Goal: Task Accomplishment & Management: Use online tool/utility

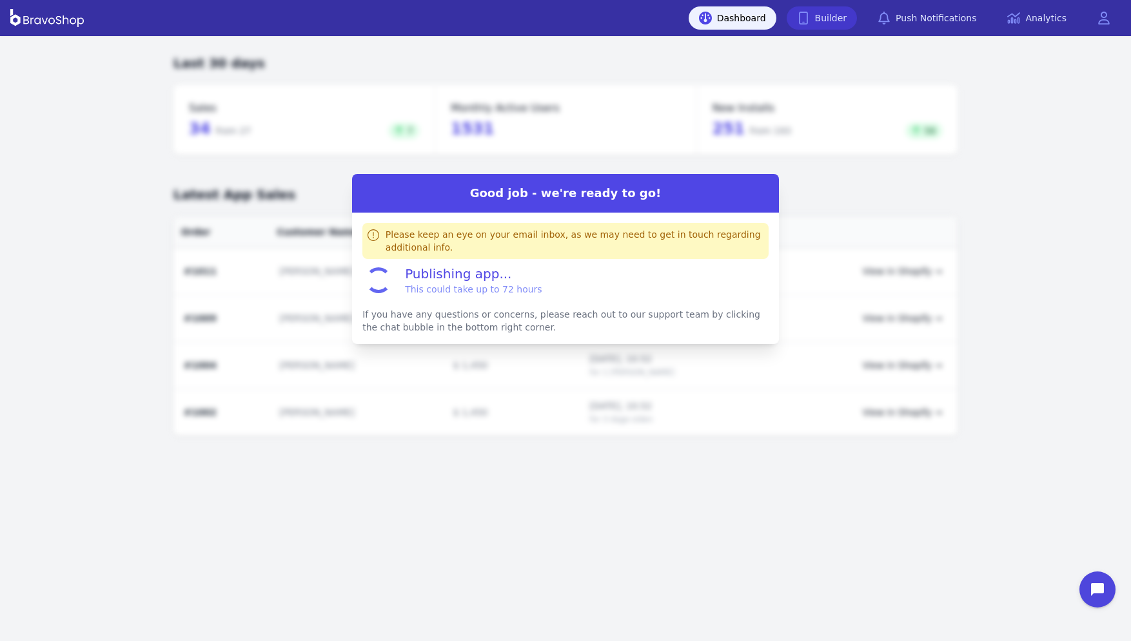
click at [832, 18] on link "Builder" at bounding box center [822, 17] width 71 height 23
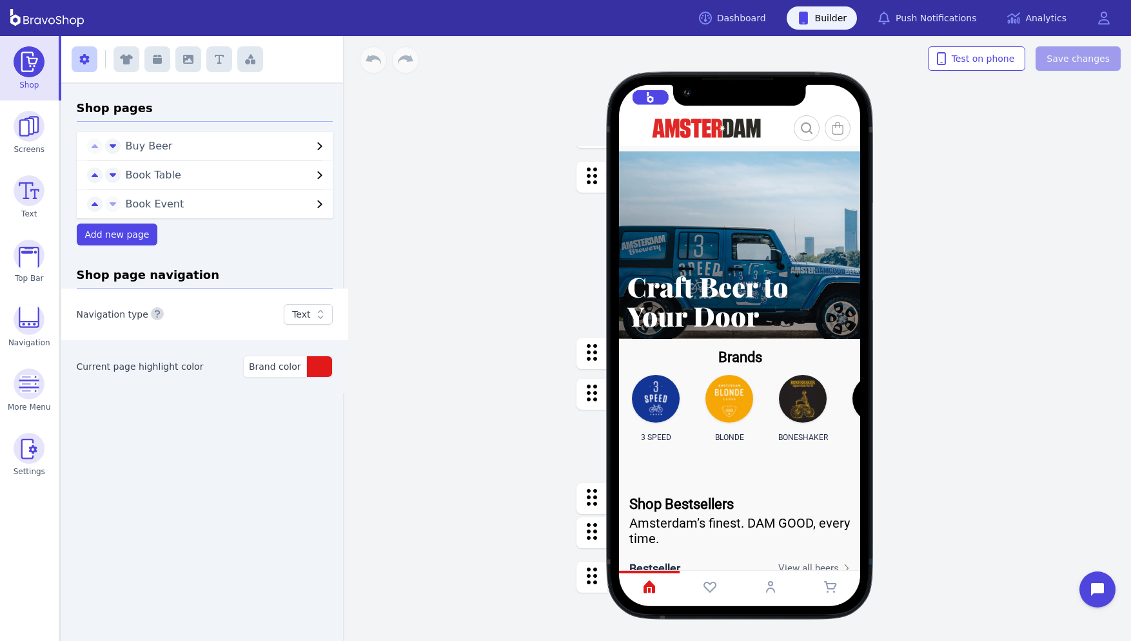
scroll to position [83, 0]
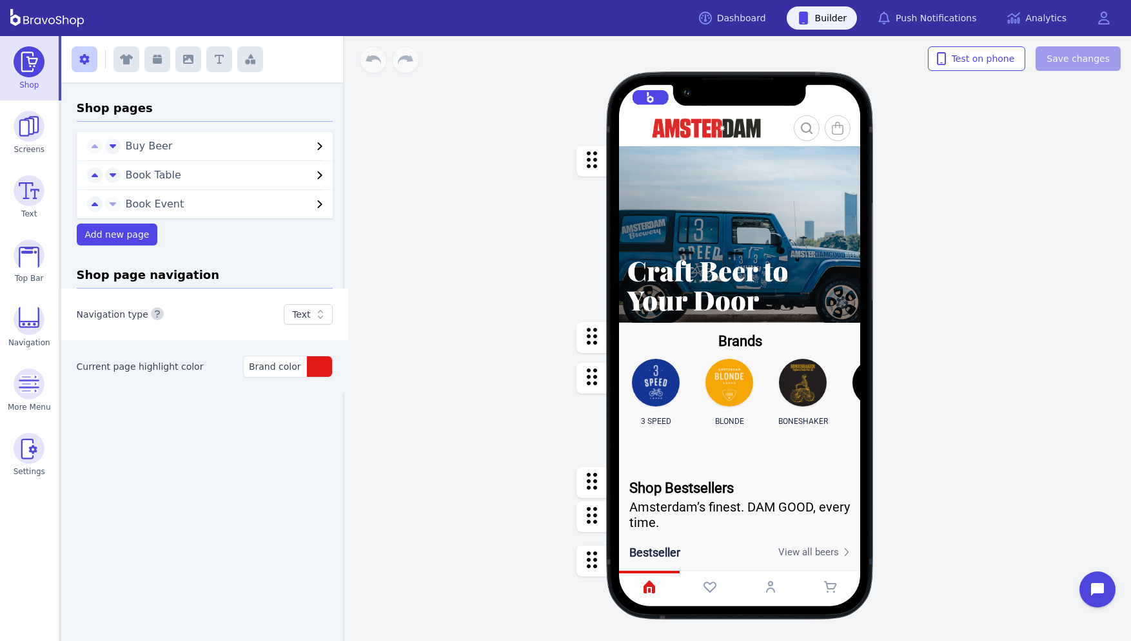
click at [754, 346] on div "button" at bounding box center [740, 337] width 242 height 29
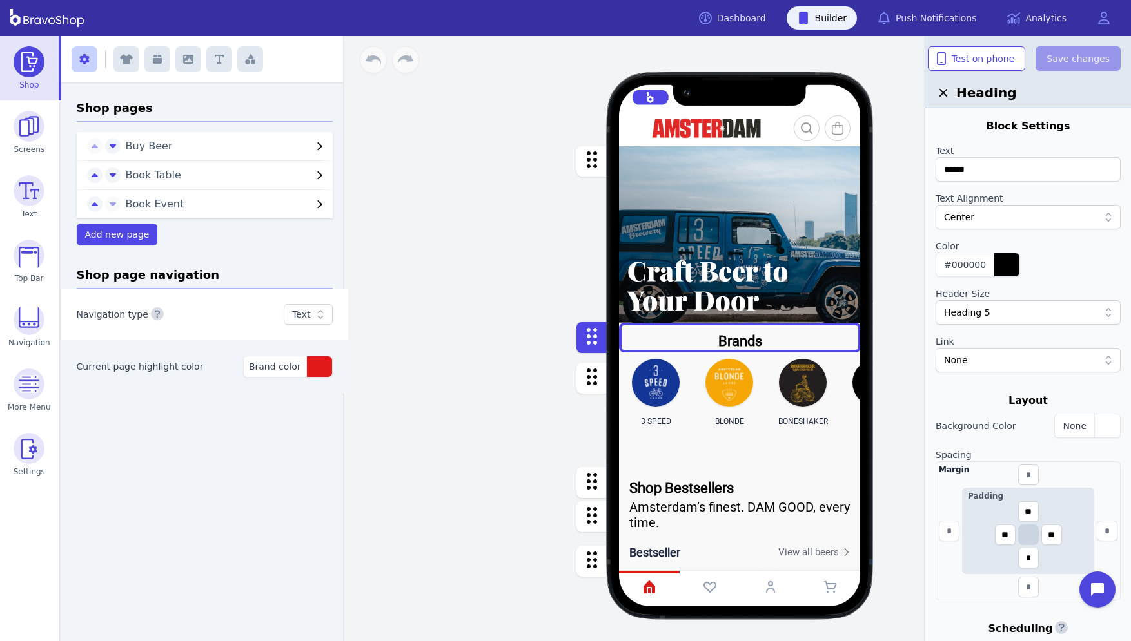
click at [753, 380] on div "button" at bounding box center [740, 409] width 242 height 113
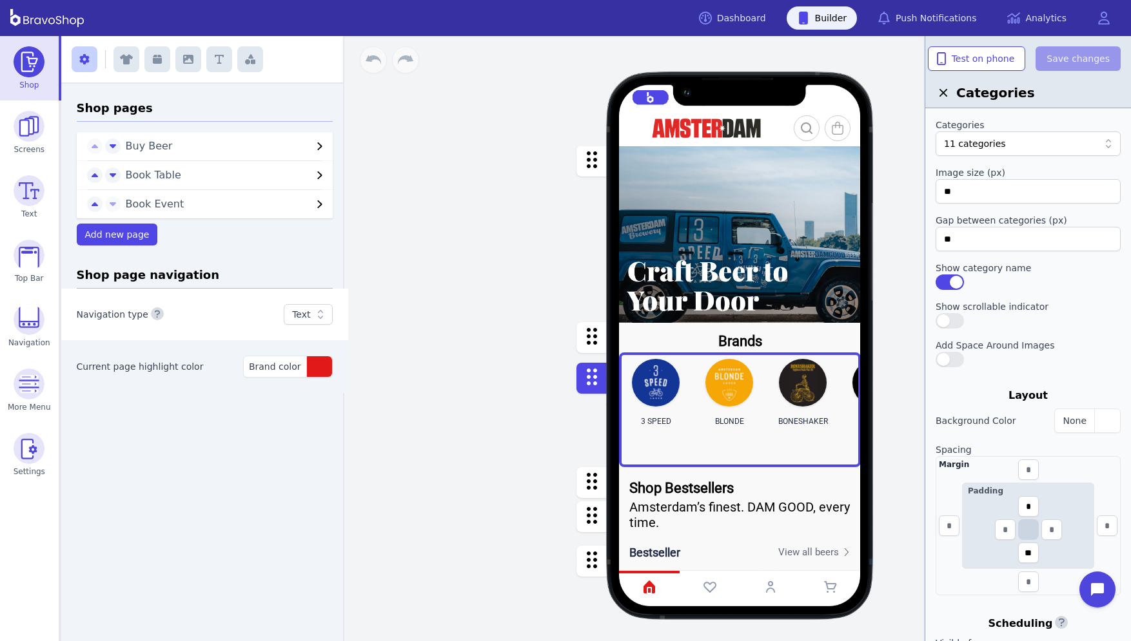
scroll to position [238, 0]
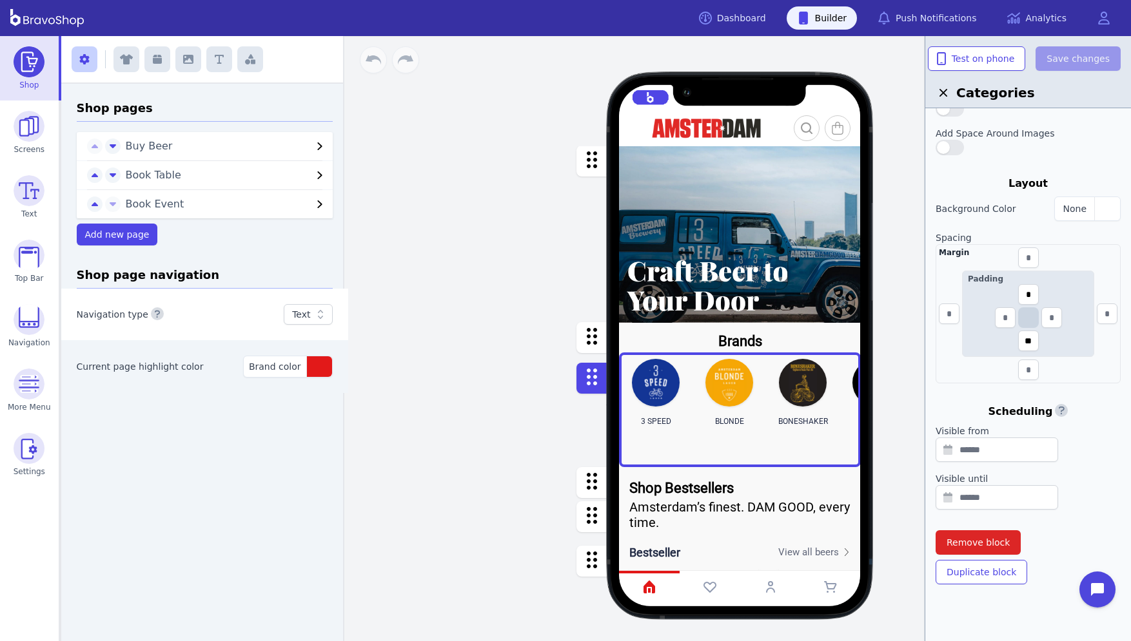
click at [580, 380] on button "button" at bounding box center [591, 378] width 31 height 31
click at [690, 482] on div "button" at bounding box center [740, 482] width 242 height 30
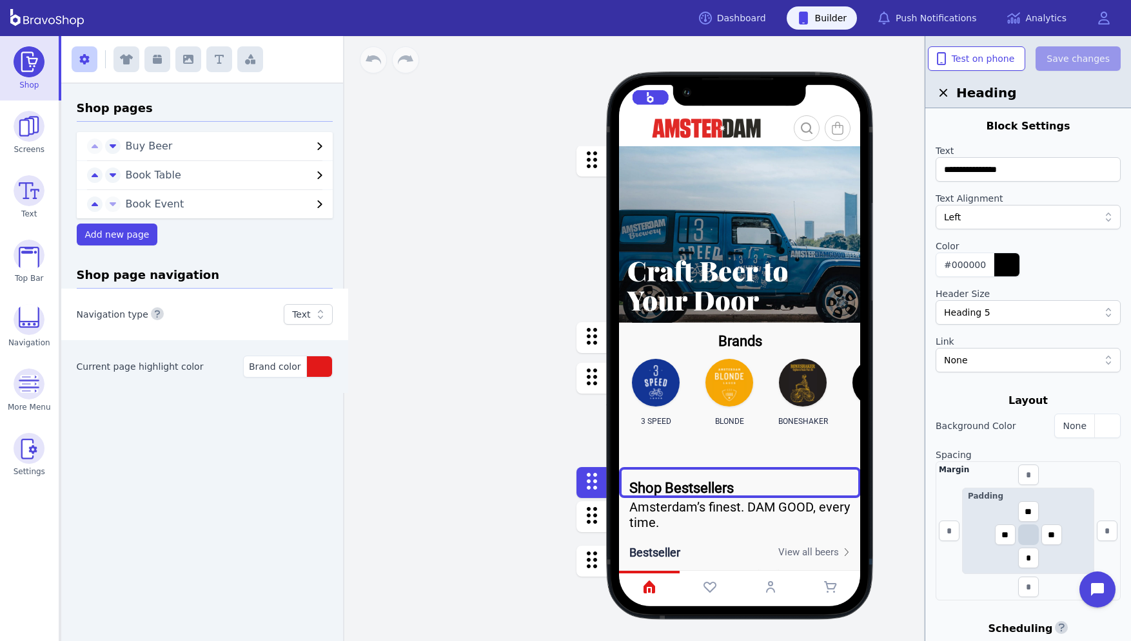
click at [675, 404] on div "button" at bounding box center [740, 409] width 242 height 113
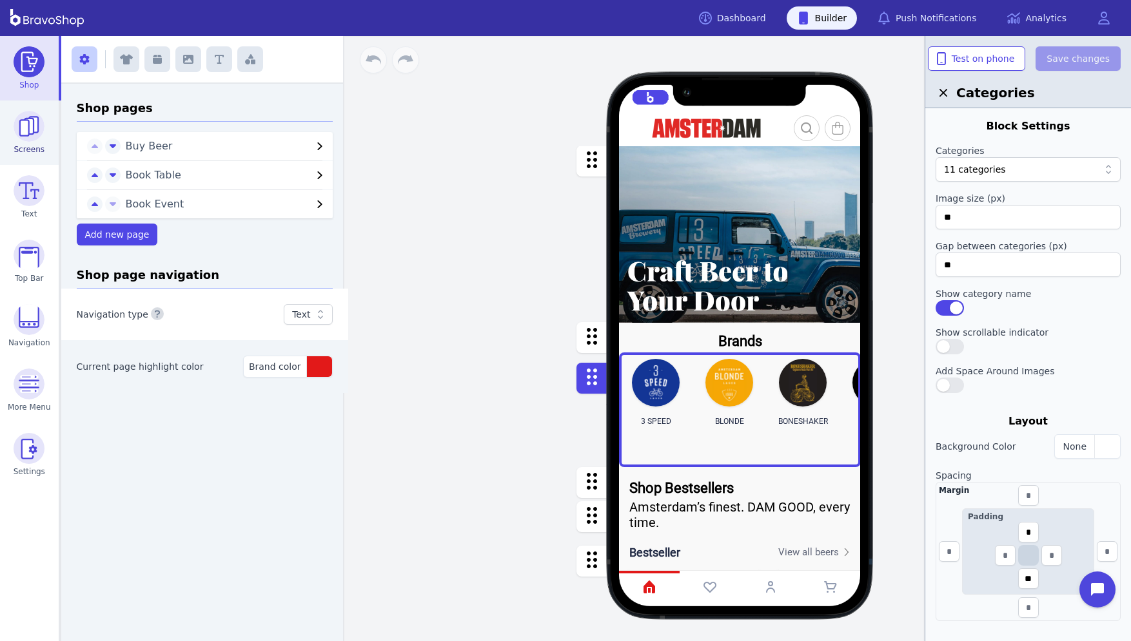
click at [32, 127] on img at bounding box center [29, 126] width 31 height 31
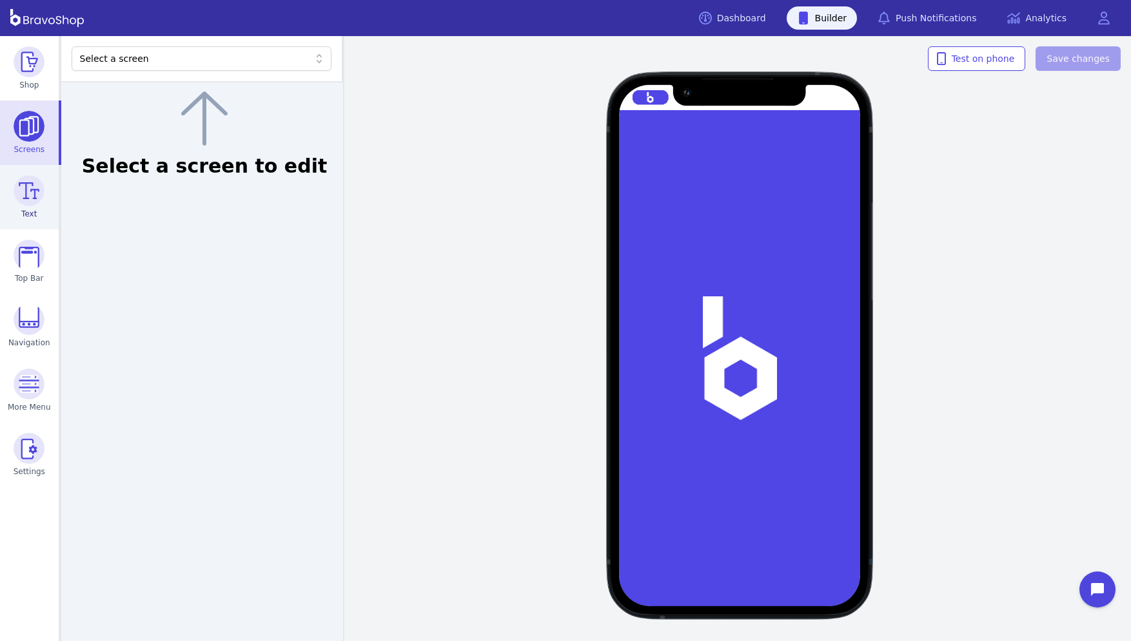
click at [42, 196] on img at bounding box center [29, 190] width 31 height 31
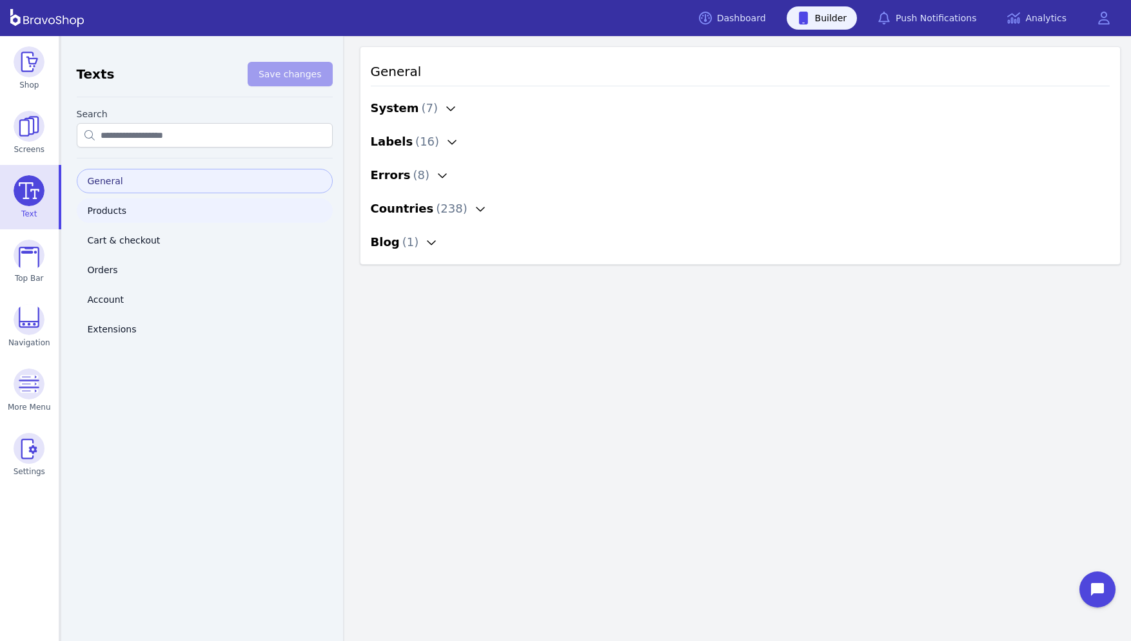
click at [107, 207] on link "Products" at bounding box center [205, 211] width 256 height 24
click at [422, 108] on div "Product List ( 1 )" at bounding box center [420, 108] width 98 height 18
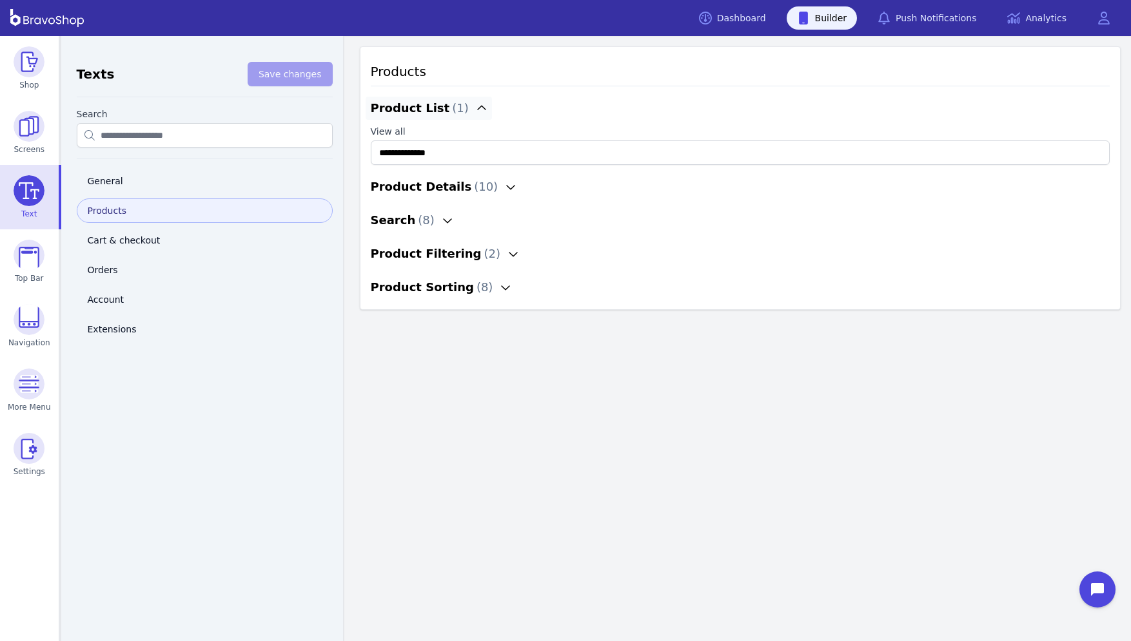
click at [421, 108] on div "Product List ( 1 )" at bounding box center [420, 108] width 98 height 18
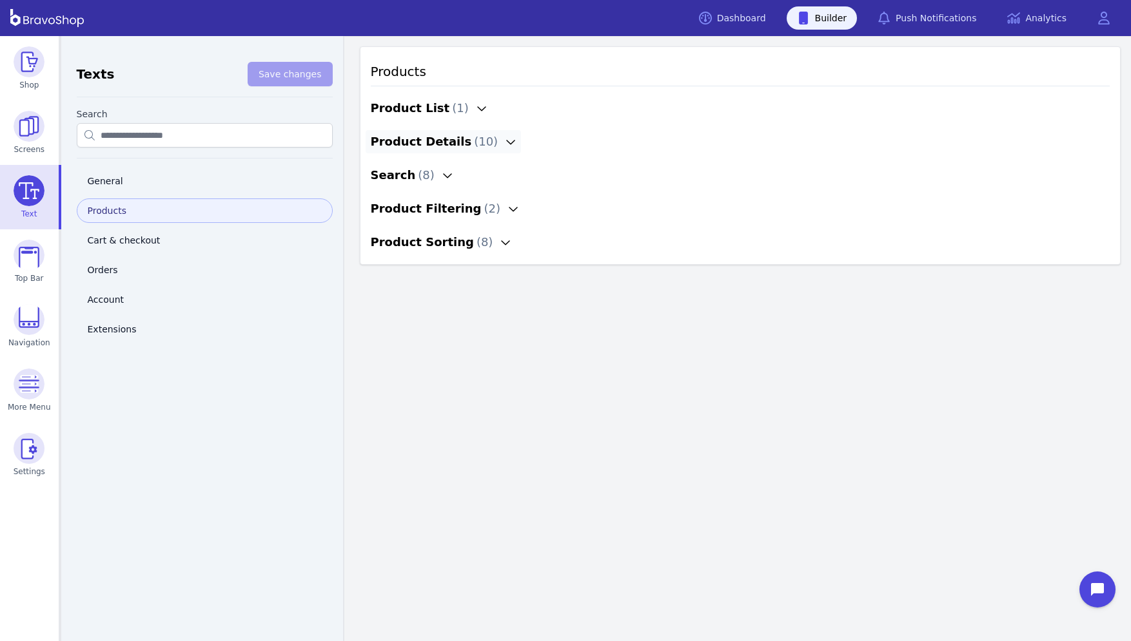
click at [418, 145] on div "Product Details ( 10 )" at bounding box center [435, 142] width 128 height 18
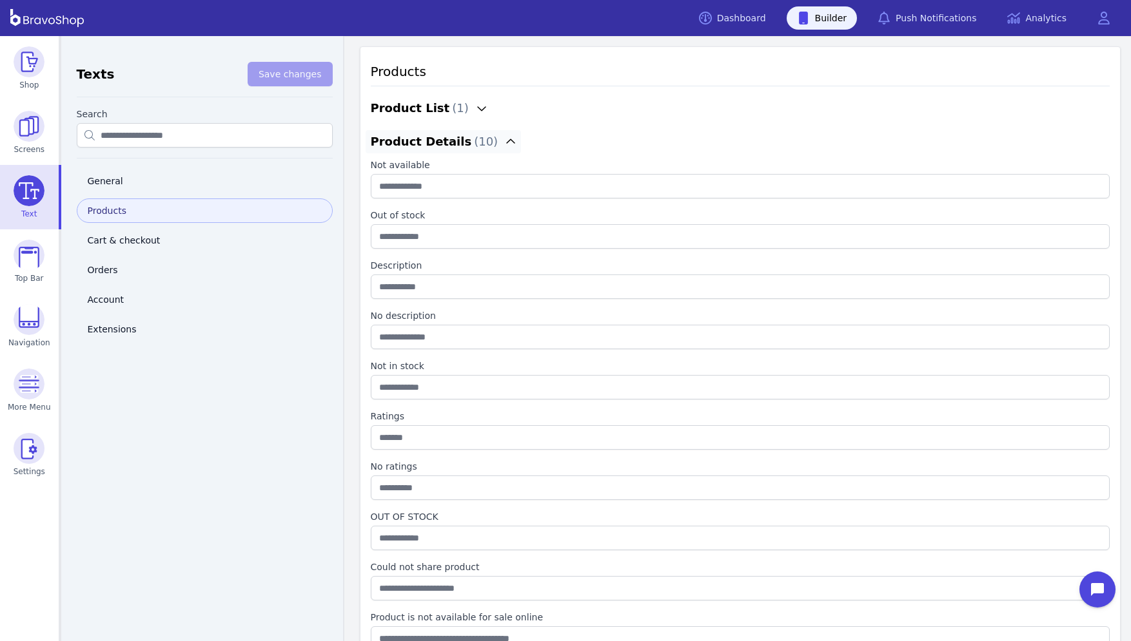
click at [418, 144] on div "Product Details ( 10 )" at bounding box center [435, 142] width 128 height 18
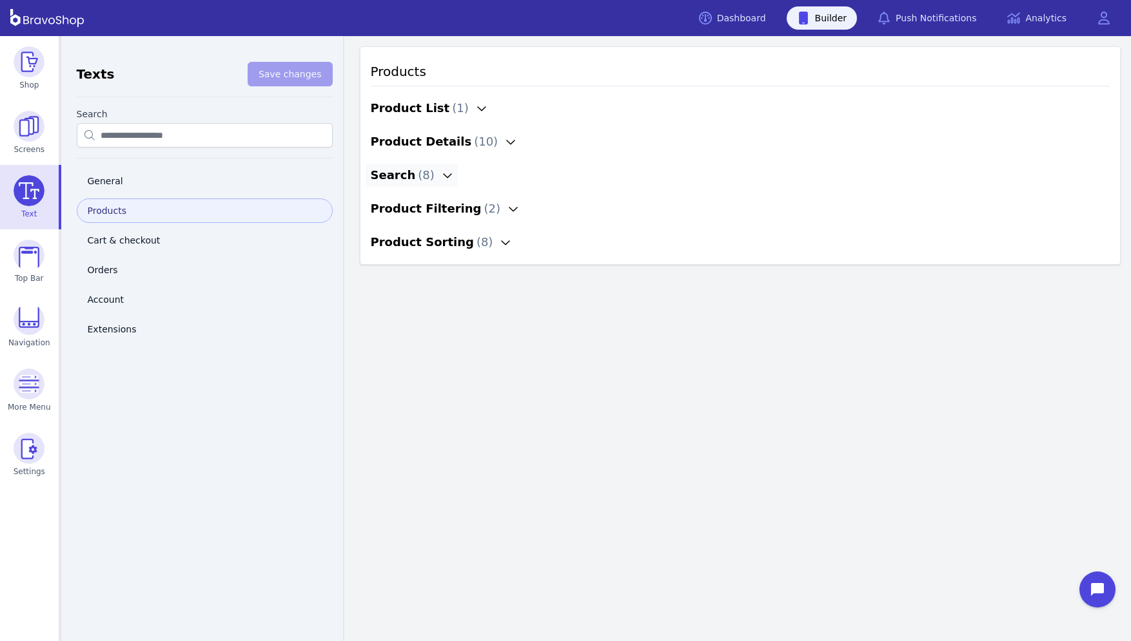
click at [442, 175] on icon "button" at bounding box center [447, 175] width 10 height 10
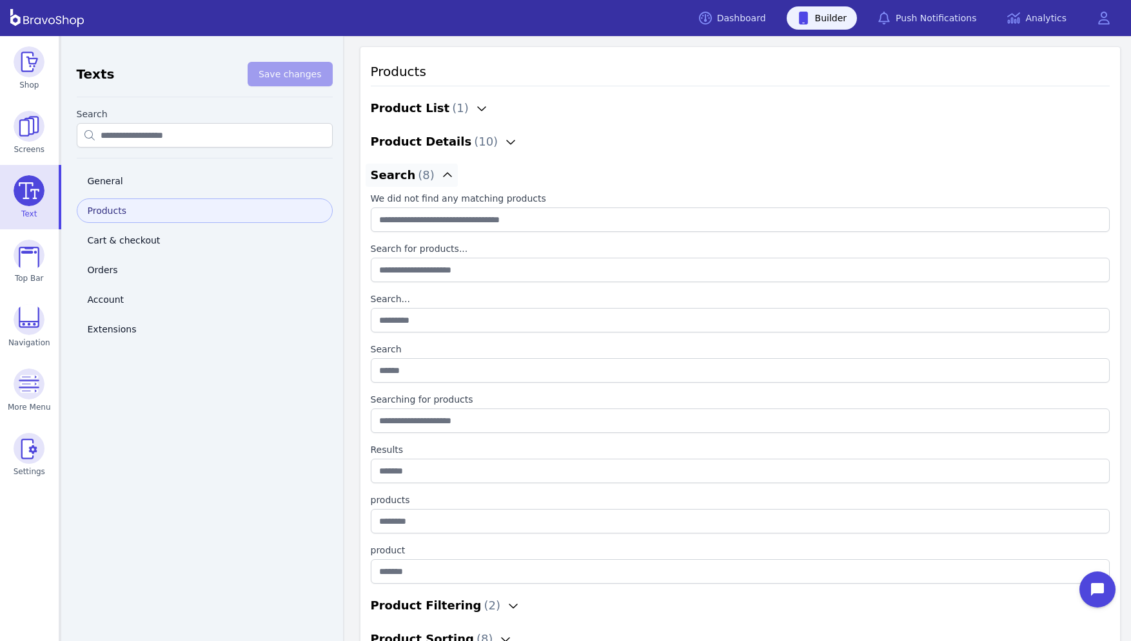
click at [442, 173] on icon "button" at bounding box center [447, 175] width 10 height 10
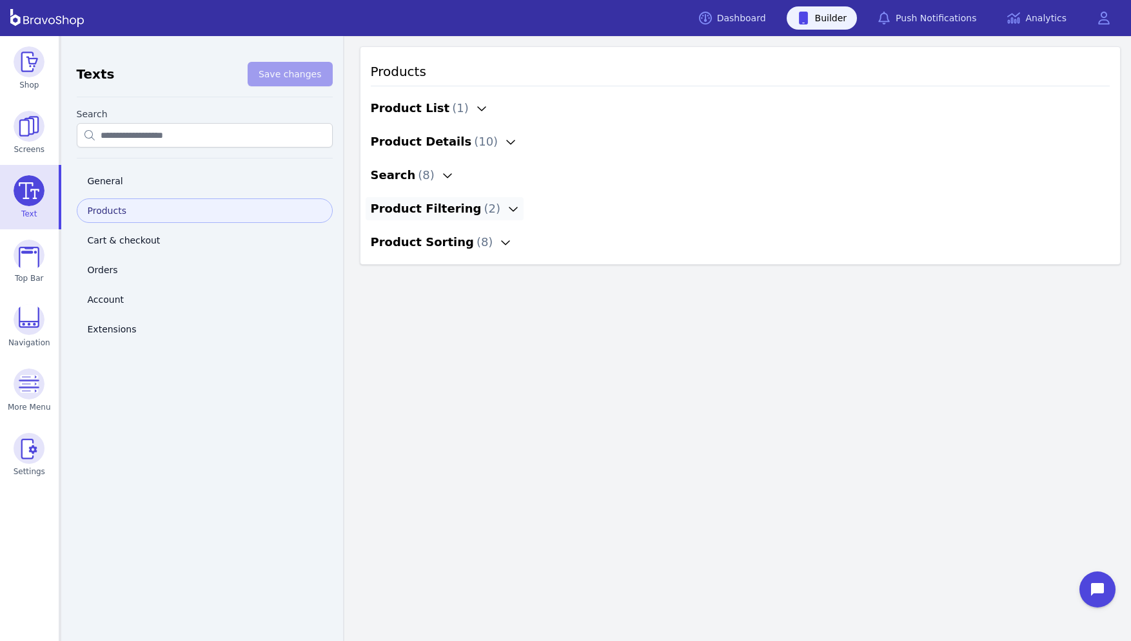
click at [508, 208] on icon "button" at bounding box center [513, 209] width 10 height 10
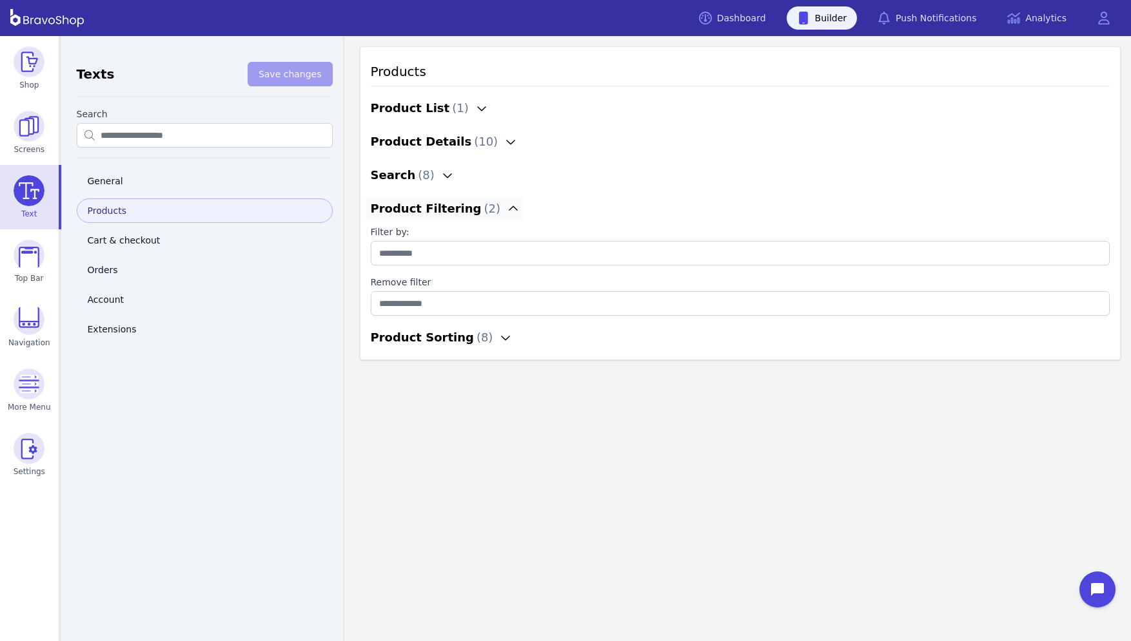
click at [508, 208] on icon "button" at bounding box center [513, 209] width 10 height 10
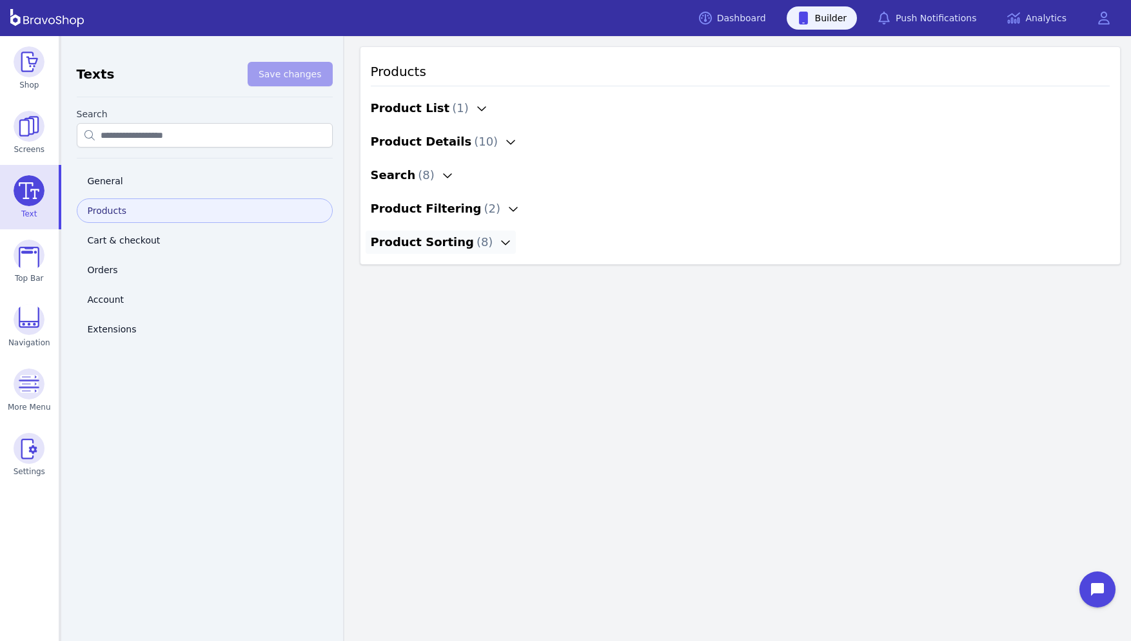
click at [500, 247] on icon "button" at bounding box center [505, 242] width 10 height 10
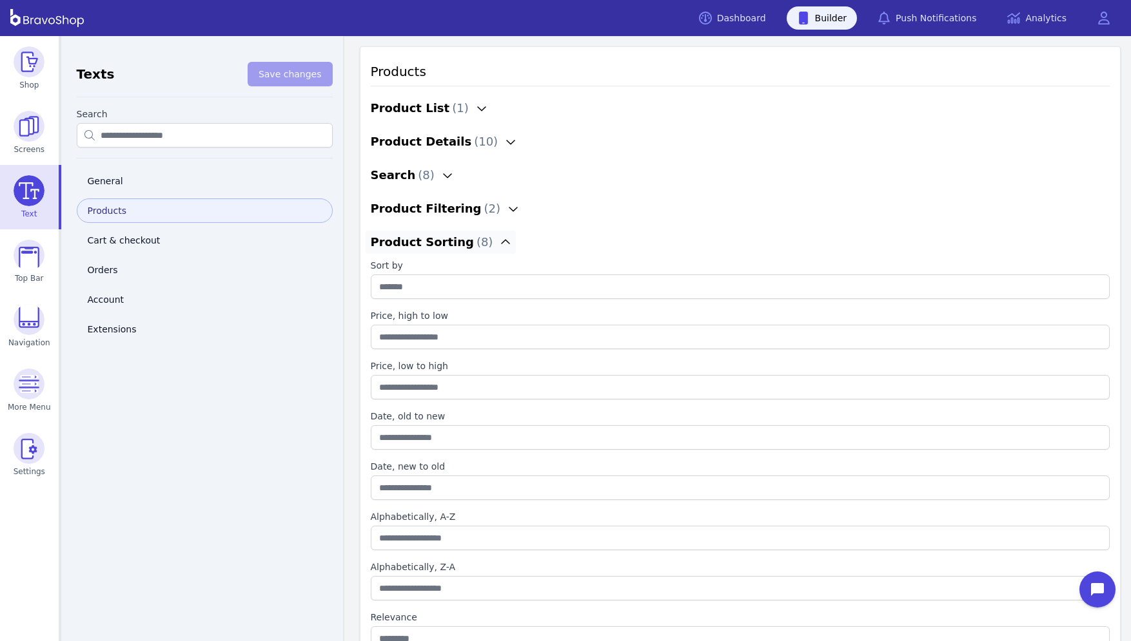
click at [500, 247] on icon "button" at bounding box center [505, 242] width 10 height 10
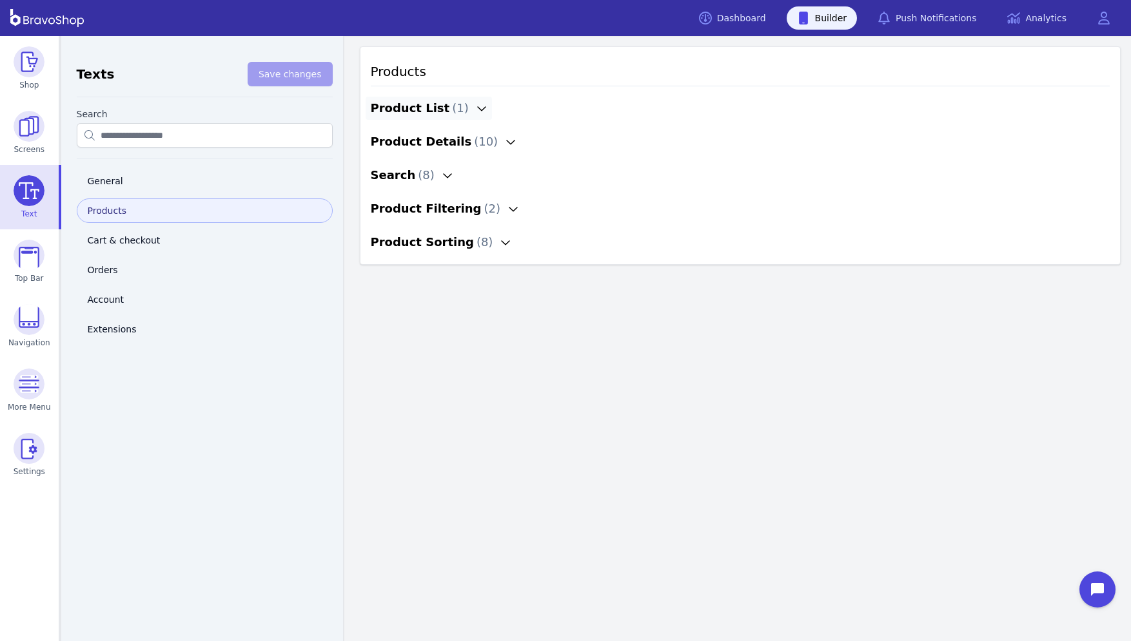
click at [476, 107] on icon "button" at bounding box center [481, 108] width 10 height 10
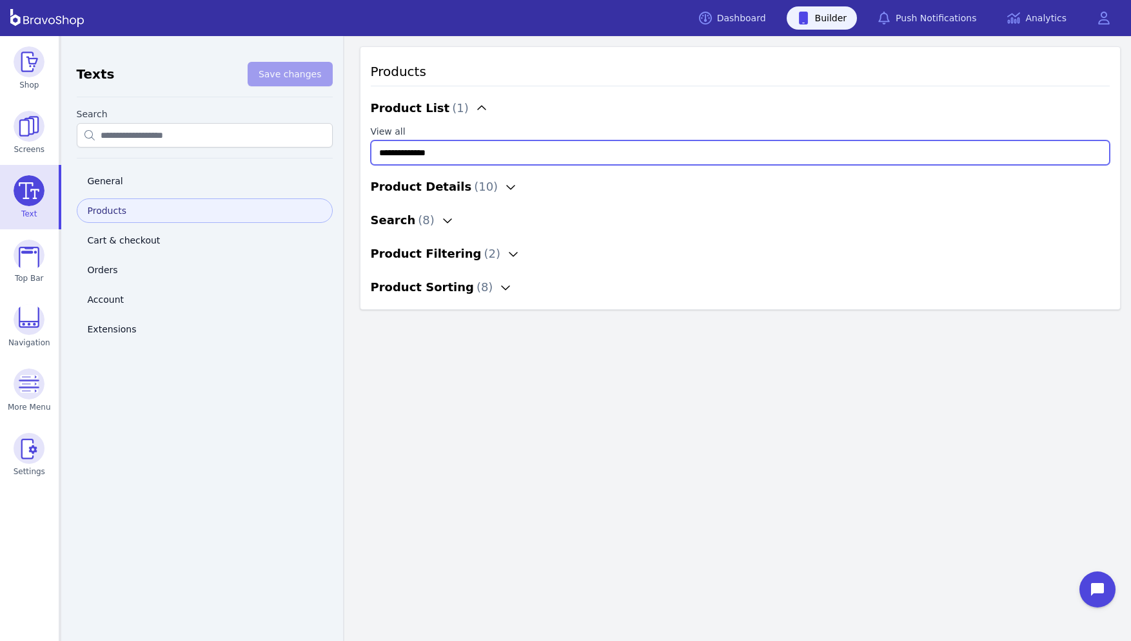
click at [455, 153] on all "**********" at bounding box center [740, 153] width 739 height 24
click at [476, 111] on icon "button" at bounding box center [481, 108] width 10 height 10
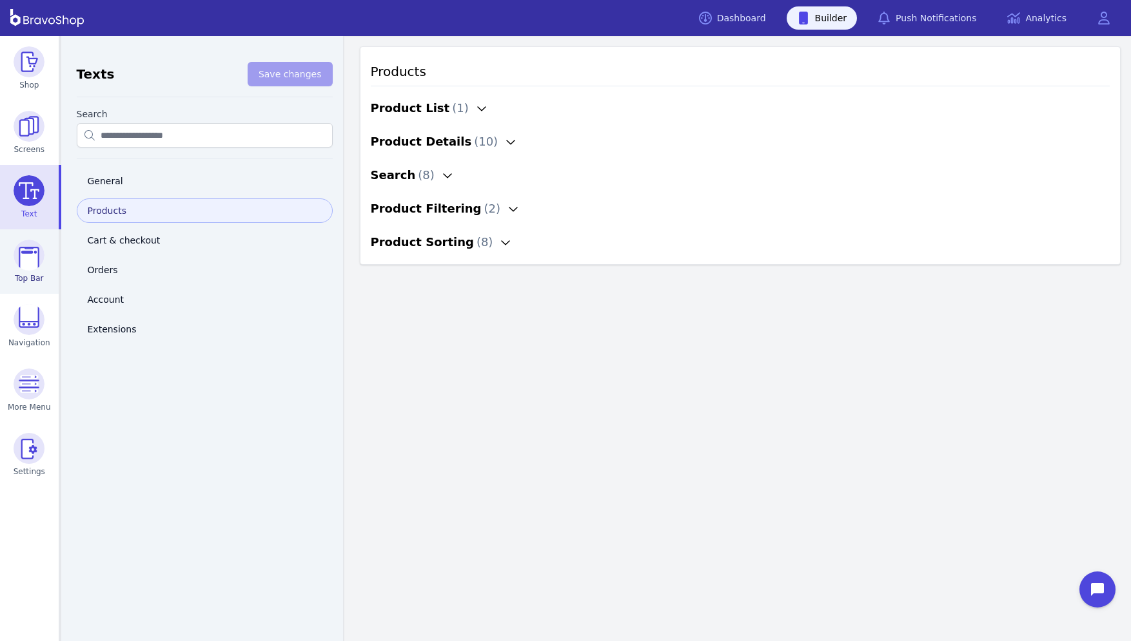
click at [30, 264] on img at bounding box center [29, 255] width 31 height 31
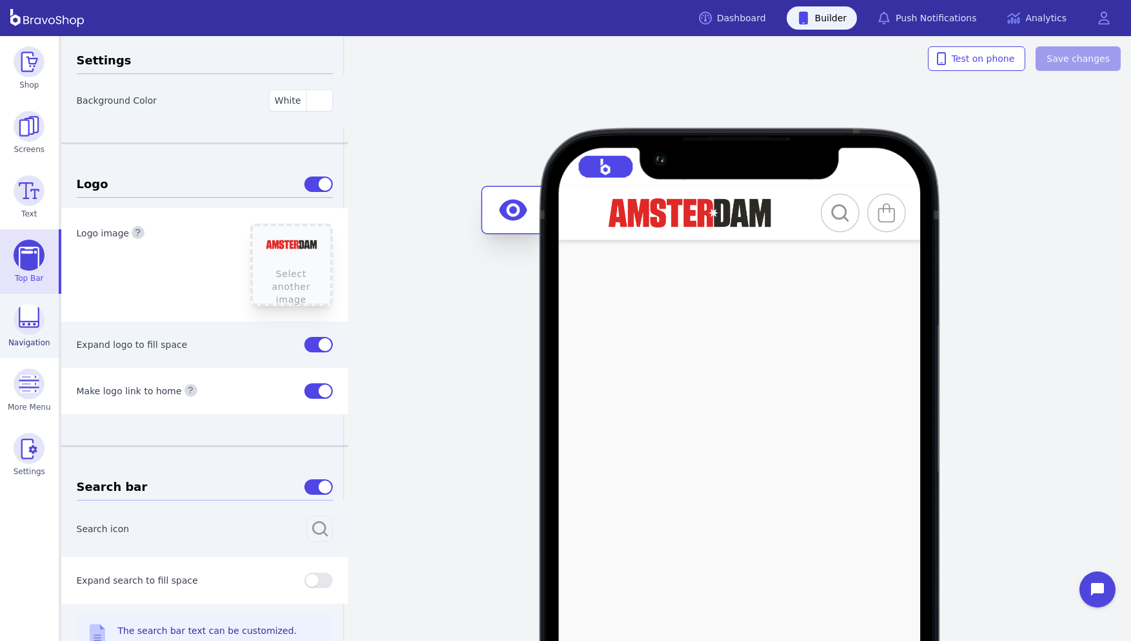
click at [26, 322] on img at bounding box center [29, 319] width 31 height 31
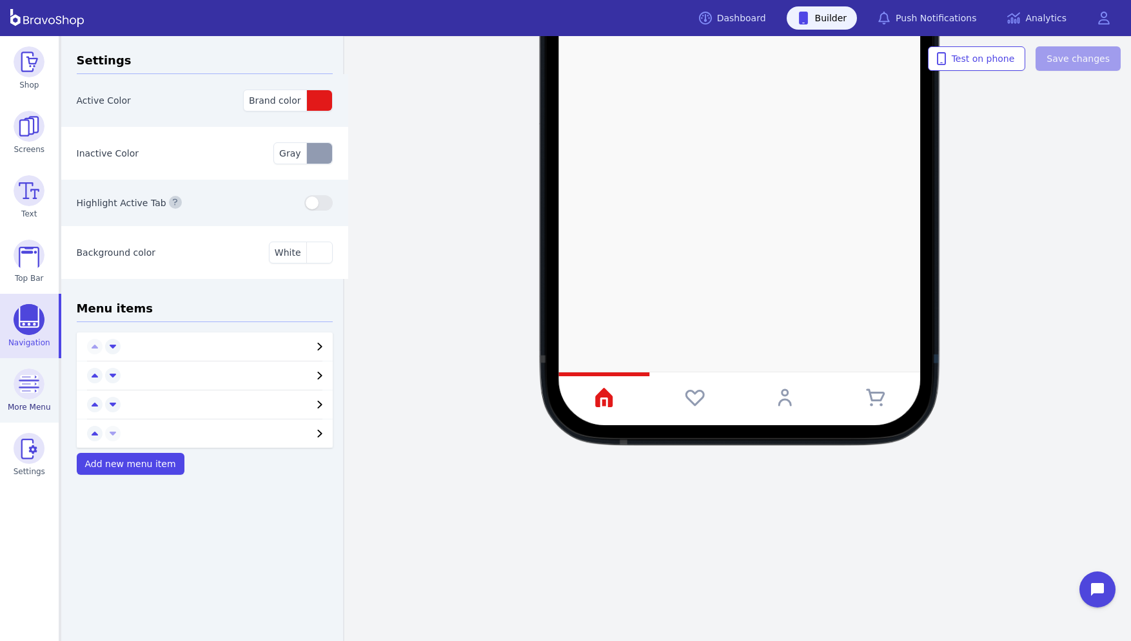
click at [29, 387] on img at bounding box center [29, 384] width 31 height 31
